Goal: Navigation & Orientation: Go to known website

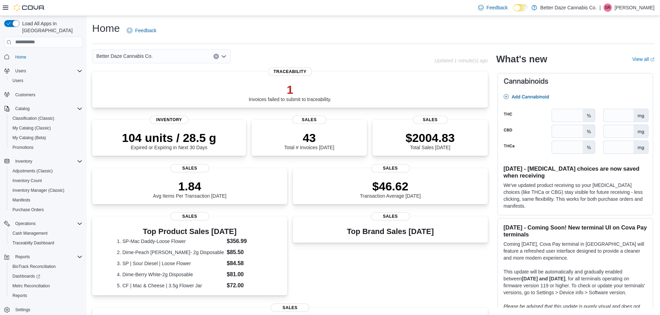
click at [622, 11] on div "| SR [PERSON_NAME]" at bounding box center [627, 7] width 55 height 8
click at [615, 70] on span "Sign Out" at bounding box center [610, 67] width 19 height 7
